Goal: Task Accomplishment & Management: Use online tool/utility

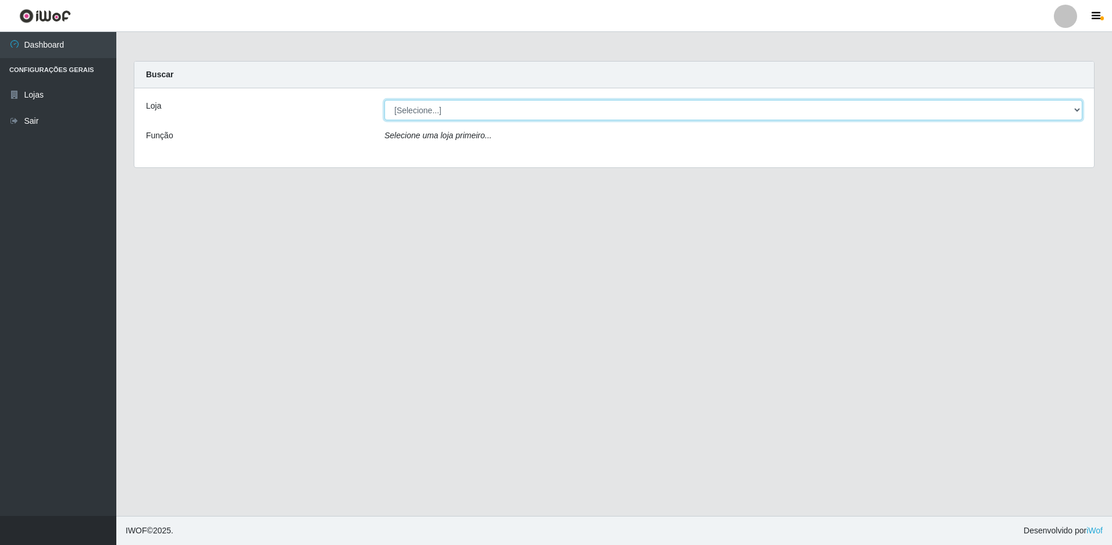
click at [519, 112] on select "[Selecione...] Extrabom - Loja 51 Gaivotas" at bounding box center [733, 110] width 698 height 20
select select "469"
click at [384, 100] on select "[Selecione...] Extrabom - Loja 51 Gaivotas" at bounding box center [733, 110] width 698 height 20
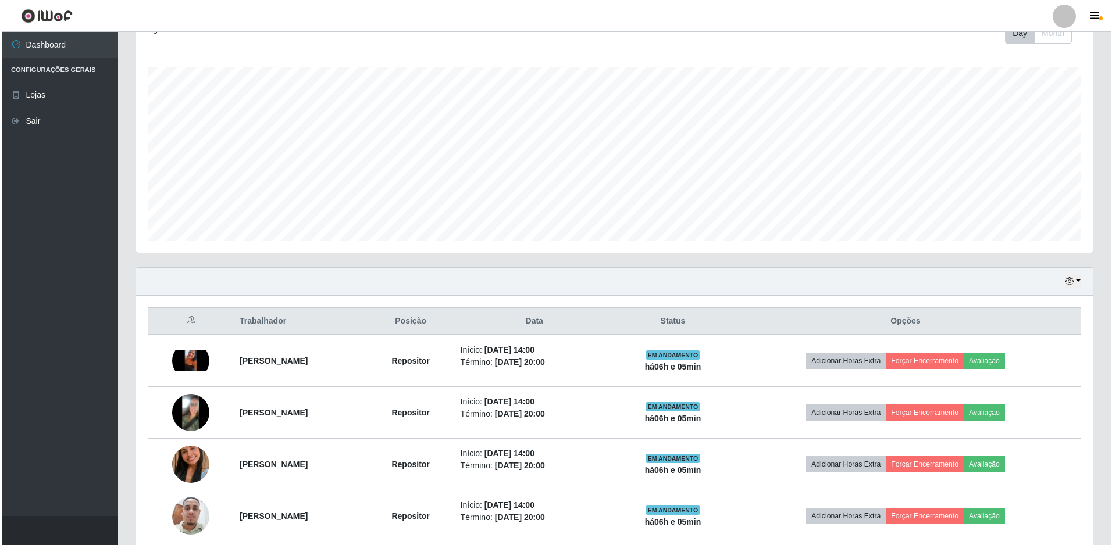
scroll to position [227, 0]
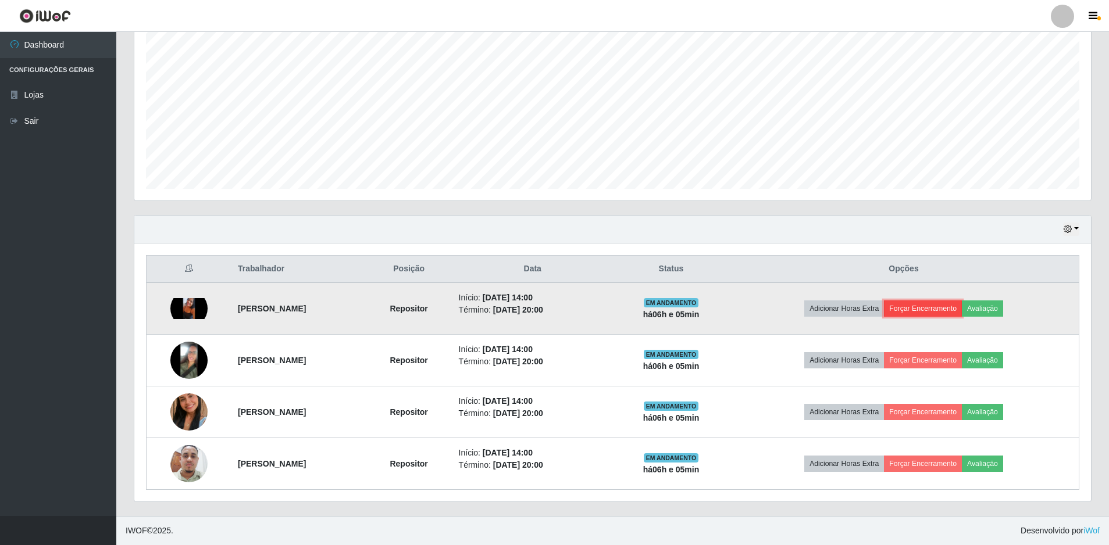
click at [936, 304] on button "Forçar Encerramento" at bounding box center [923, 309] width 78 height 16
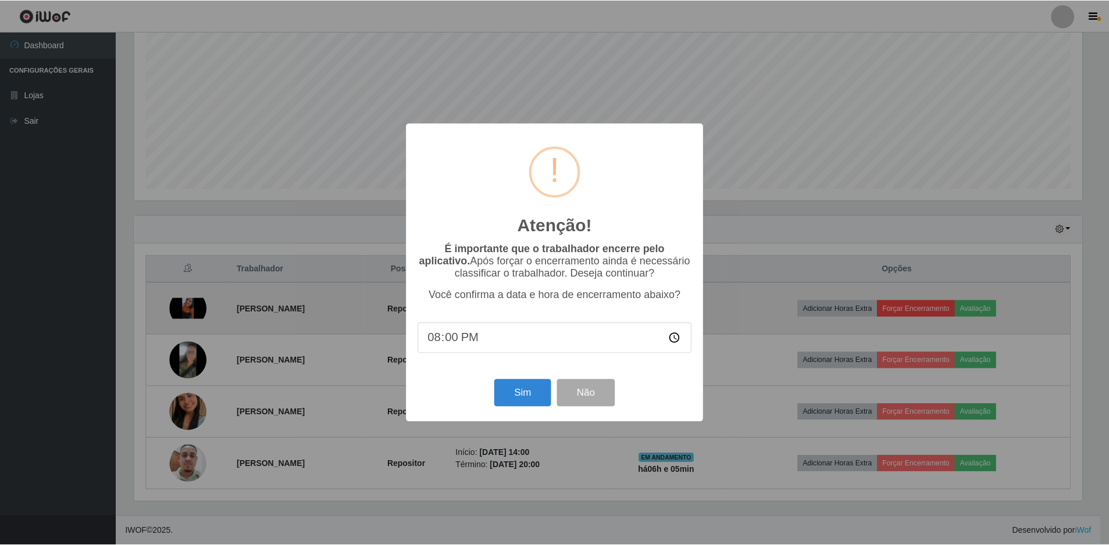
scroll to position [241, 951]
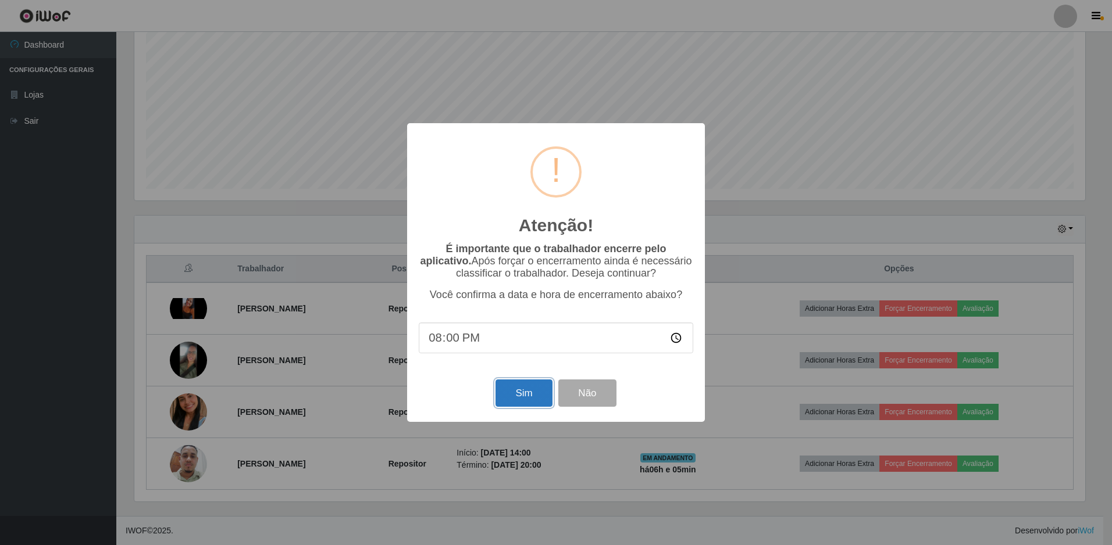
click at [510, 394] on button "Sim" at bounding box center [523, 393] width 56 height 27
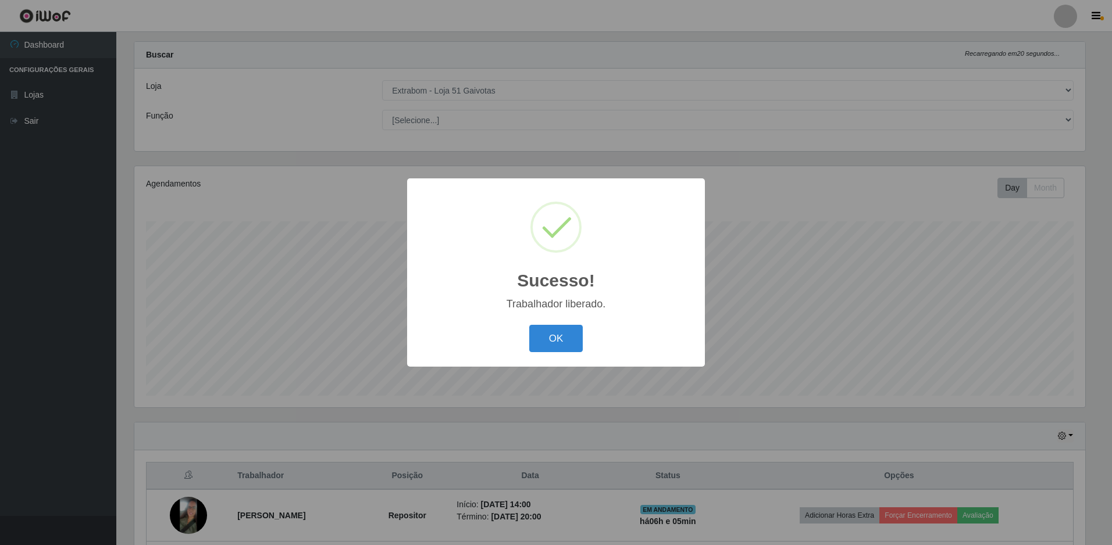
click at [552, 325] on div "OK Cancel" at bounding box center [556, 338] width 274 height 33
click at [551, 330] on button "OK" at bounding box center [556, 338] width 54 height 27
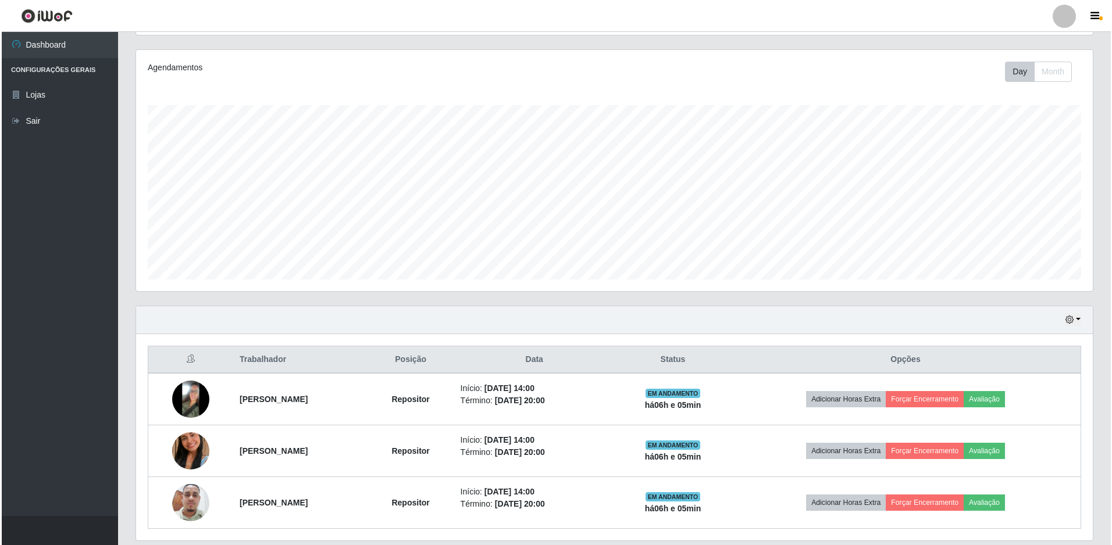
scroll to position [175, 0]
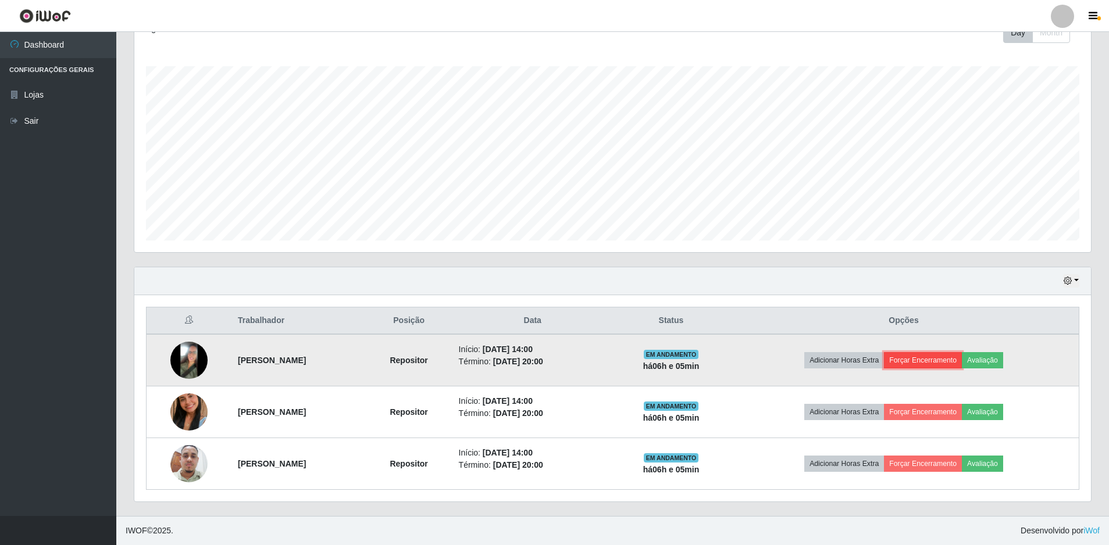
click at [924, 358] on button "Forçar Encerramento" at bounding box center [923, 360] width 78 height 16
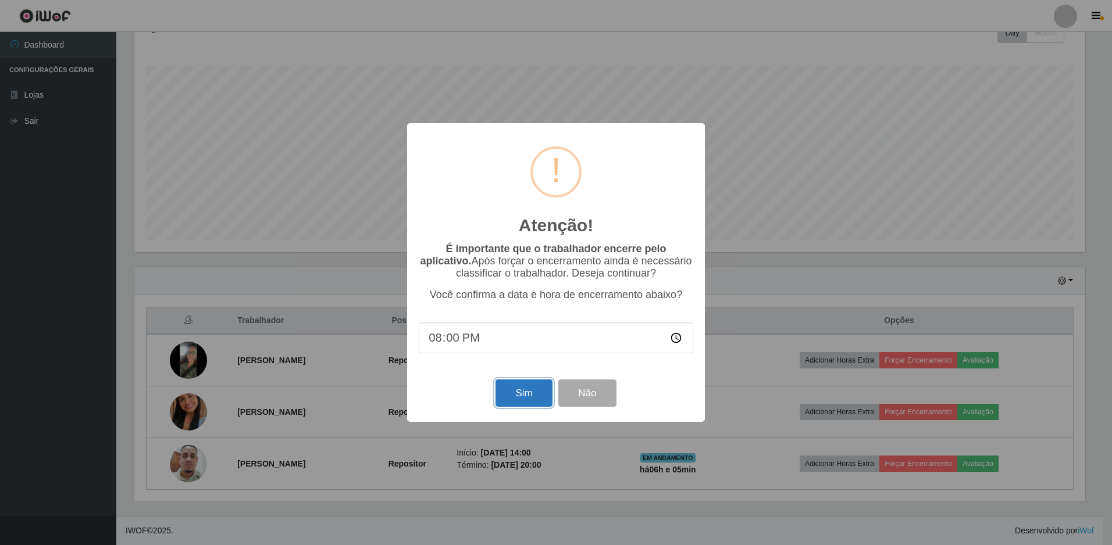
click at [529, 388] on button "Sim" at bounding box center [523, 393] width 56 height 27
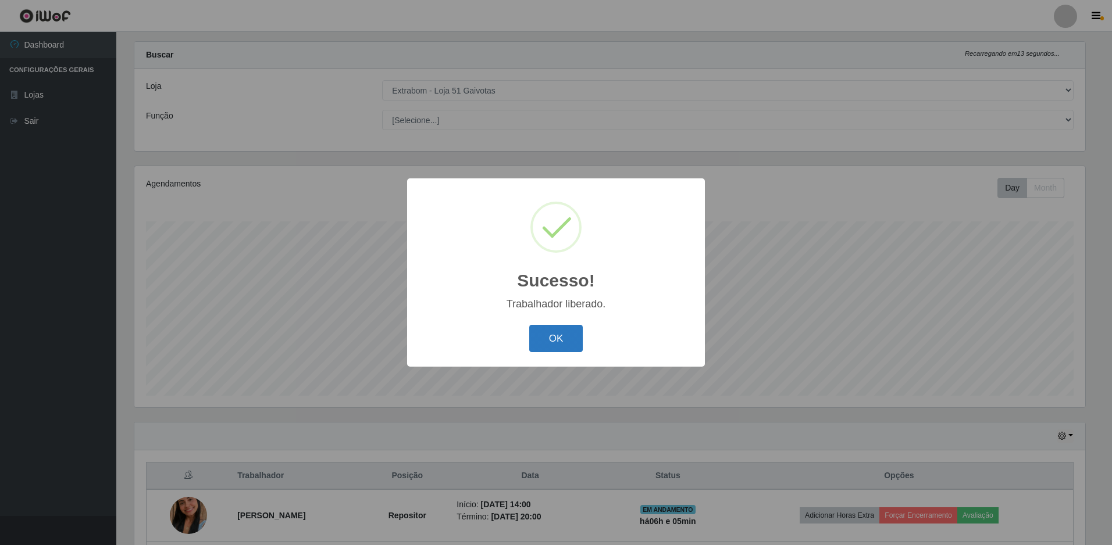
click at [548, 345] on button "OK" at bounding box center [556, 338] width 54 height 27
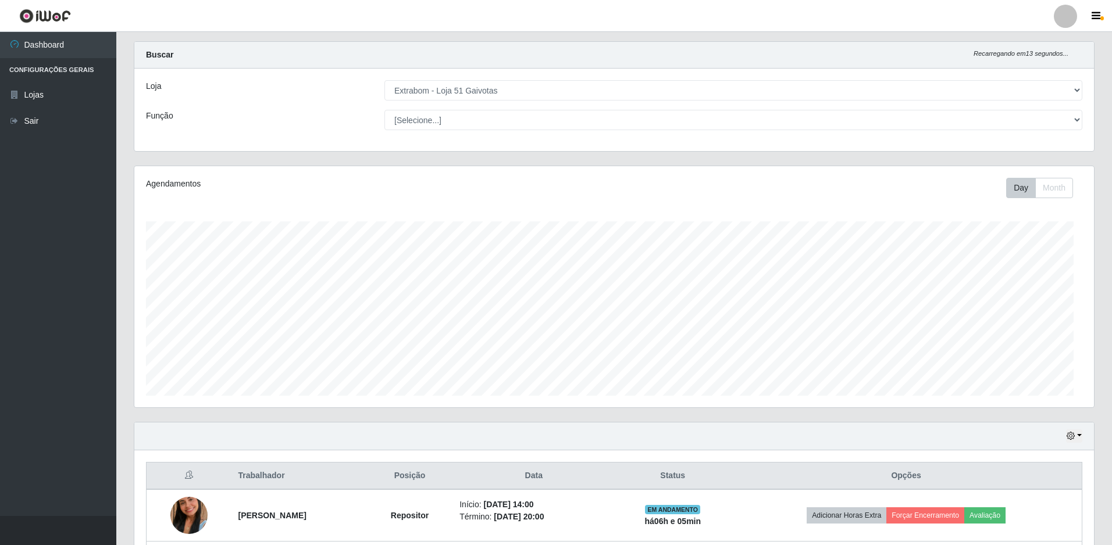
scroll to position [241, 957]
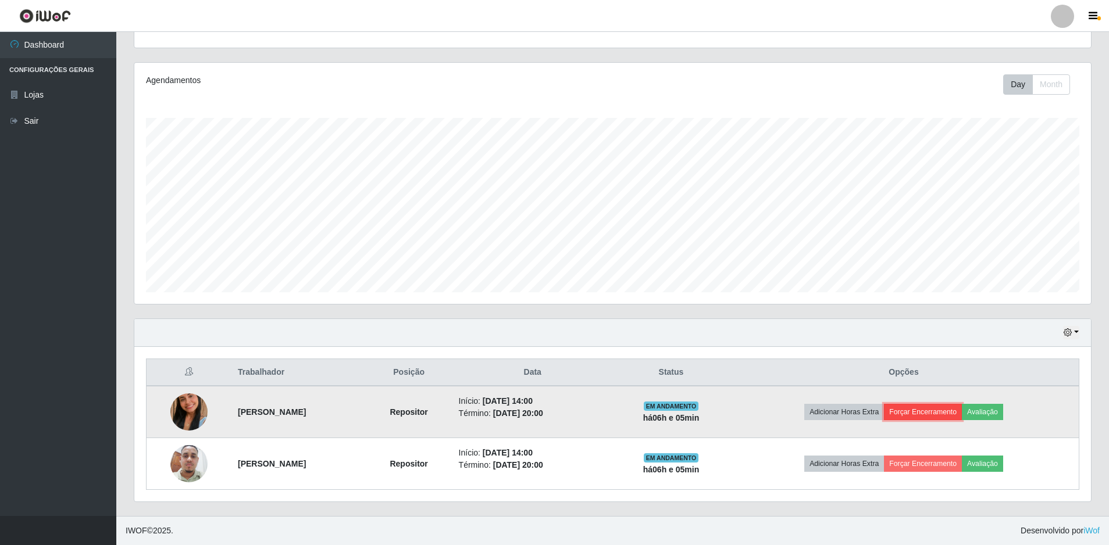
click at [960, 412] on button "Forçar Encerramento" at bounding box center [923, 412] width 78 height 16
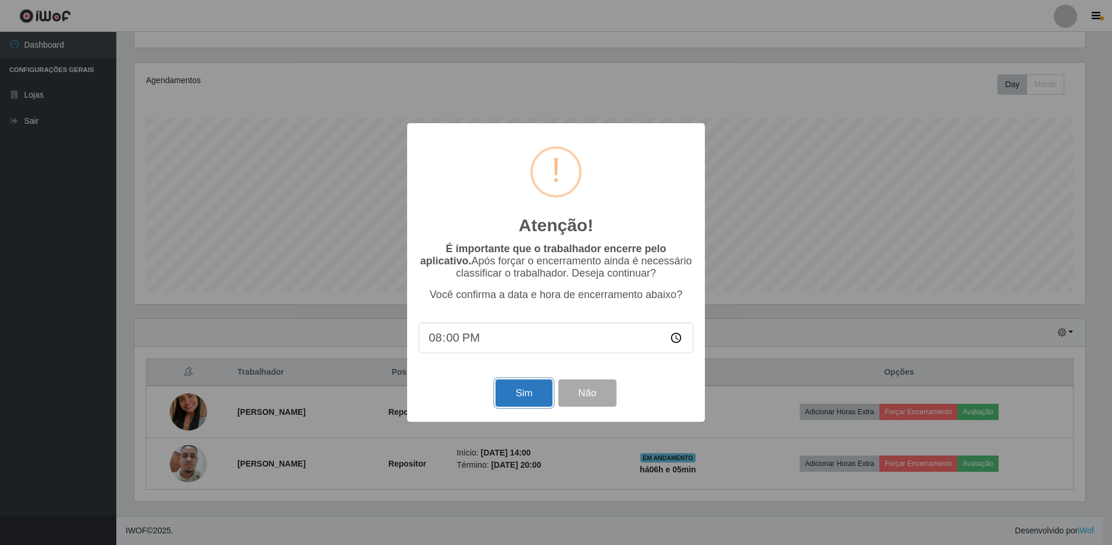
click at [525, 389] on button "Sim" at bounding box center [523, 393] width 56 height 27
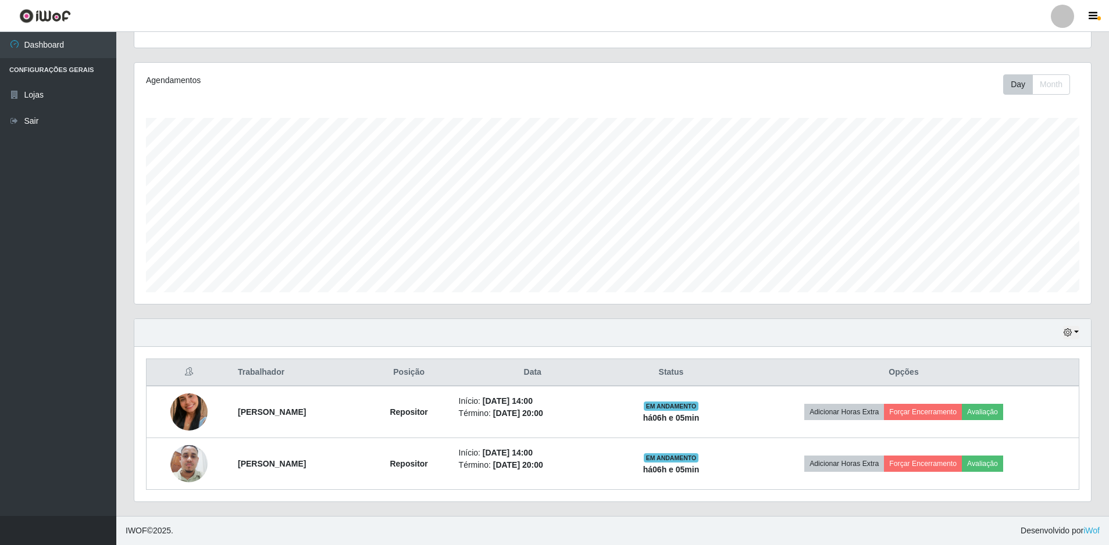
scroll to position [0, 0]
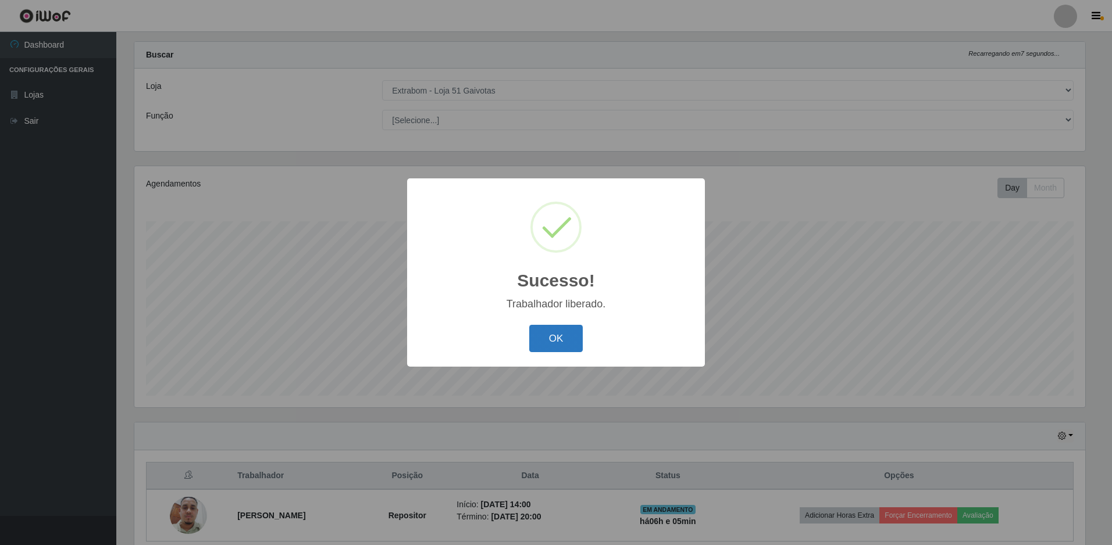
click at [545, 343] on button "OK" at bounding box center [556, 338] width 54 height 27
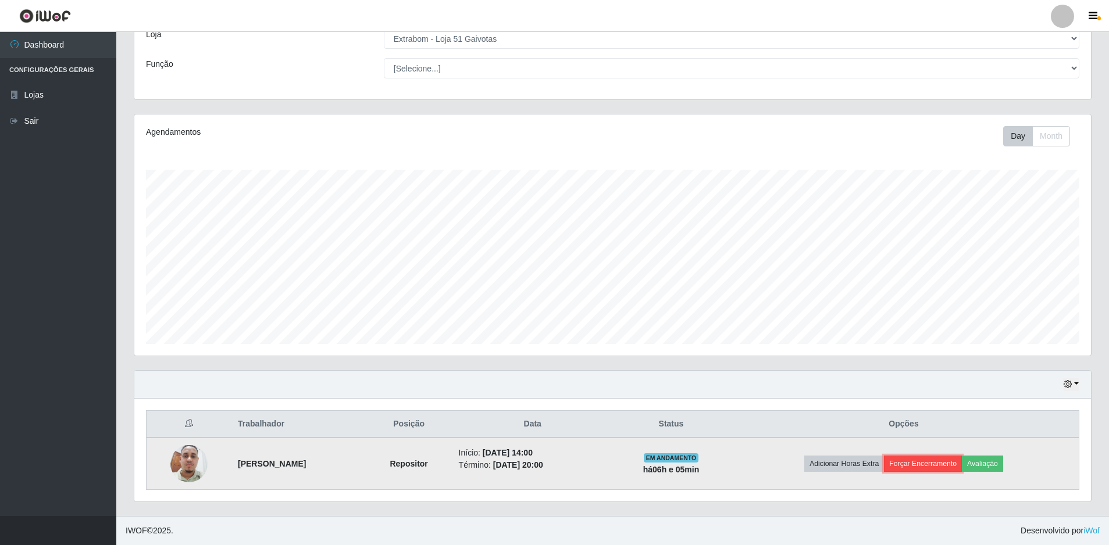
click at [932, 464] on button "Forçar Encerramento" at bounding box center [923, 464] width 78 height 16
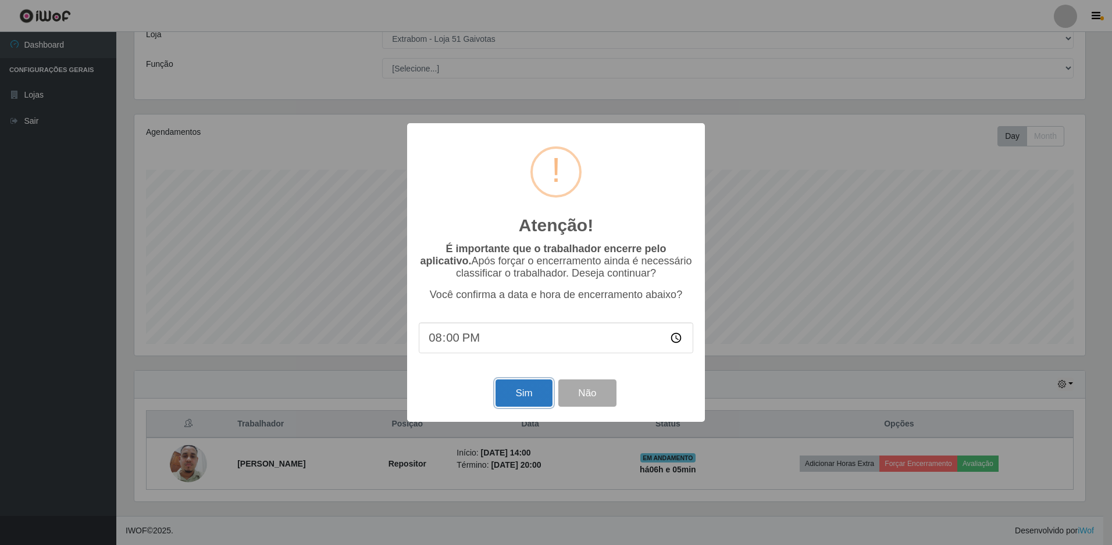
click at [516, 395] on button "Sim" at bounding box center [523, 393] width 56 height 27
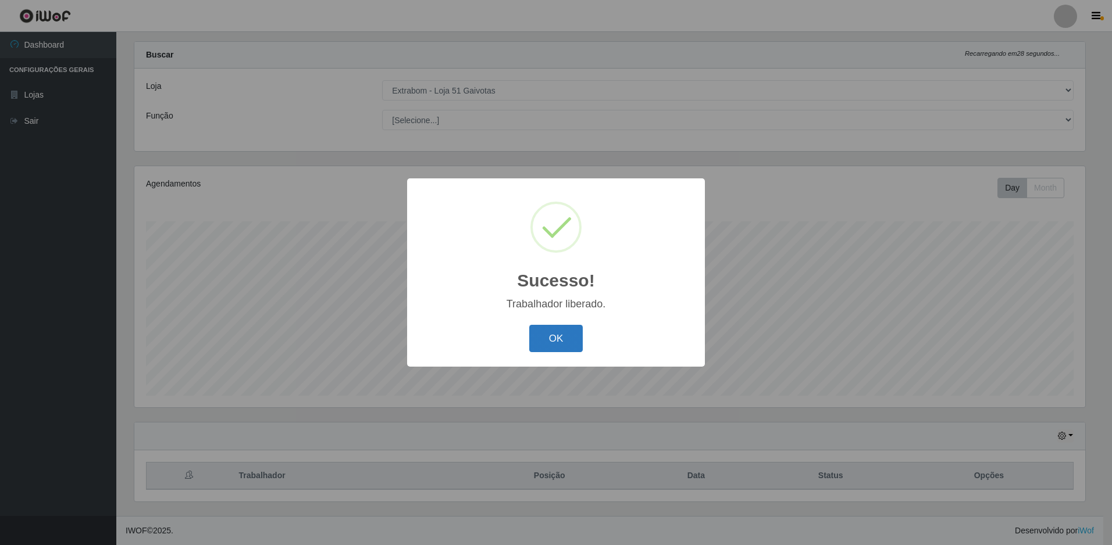
click at [545, 347] on button "OK" at bounding box center [556, 338] width 54 height 27
